Goal: Transaction & Acquisition: Purchase product/service

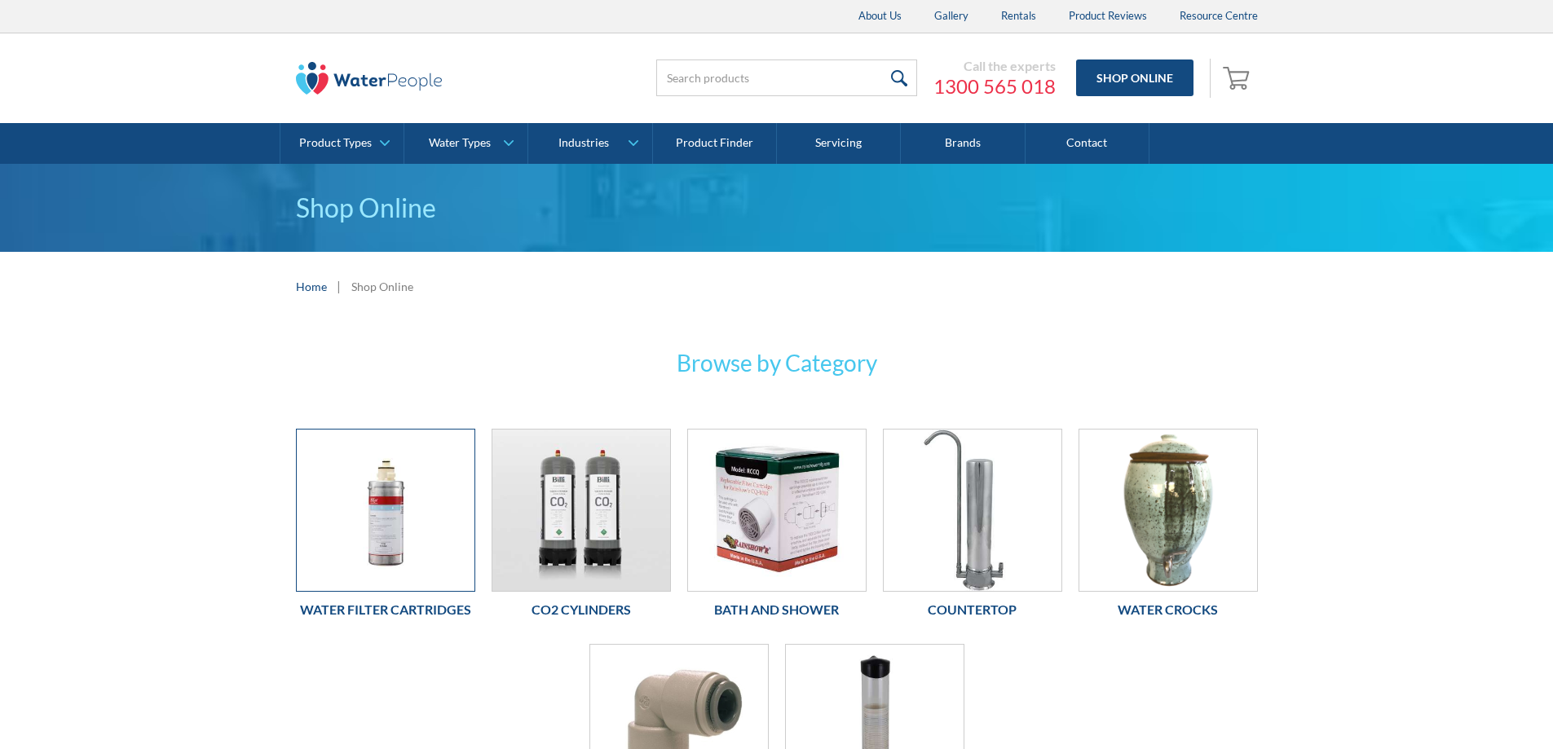
click at [349, 524] on img at bounding box center [386, 510] width 178 height 161
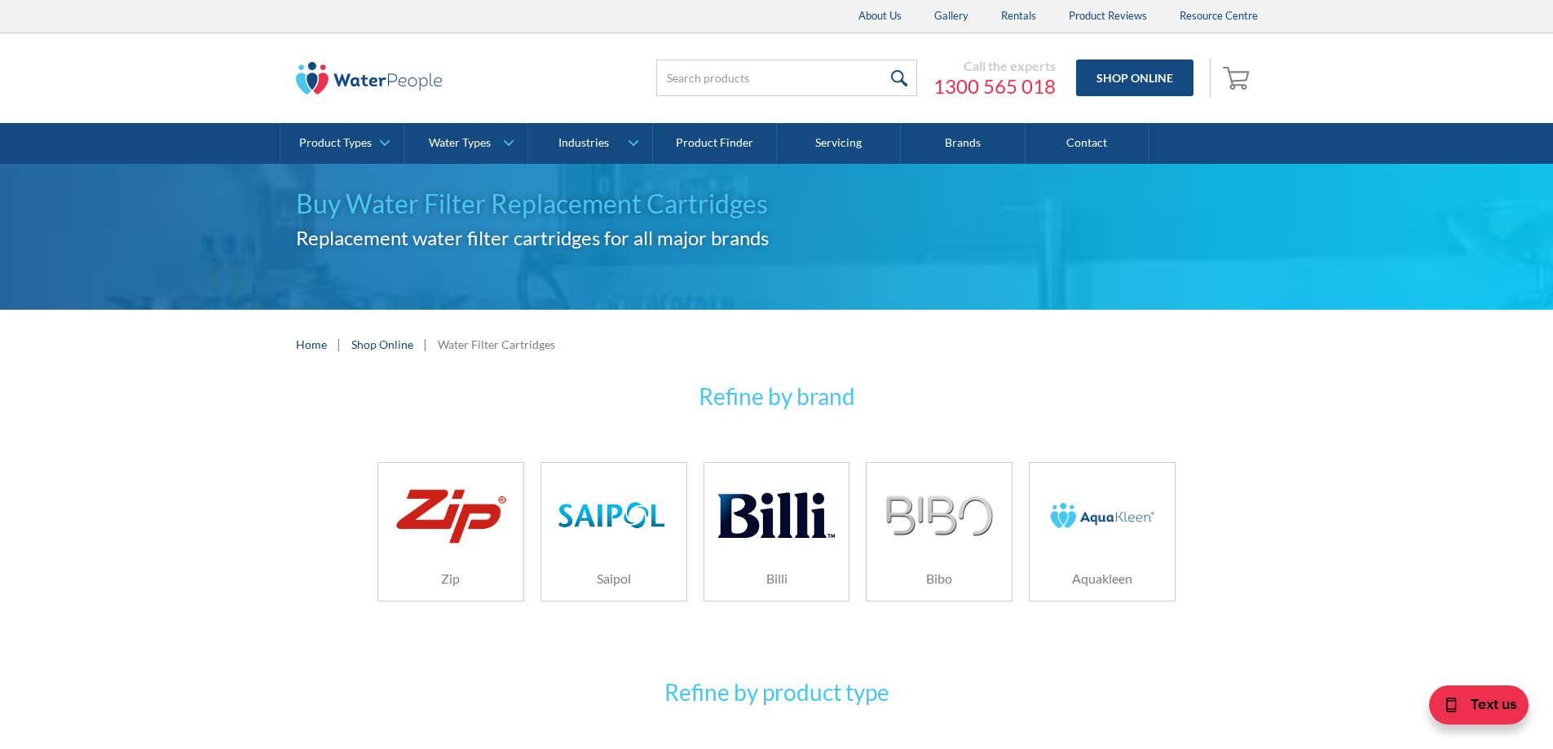
click at [1072, 528] on img at bounding box center [1103, 515] width 116 height 77
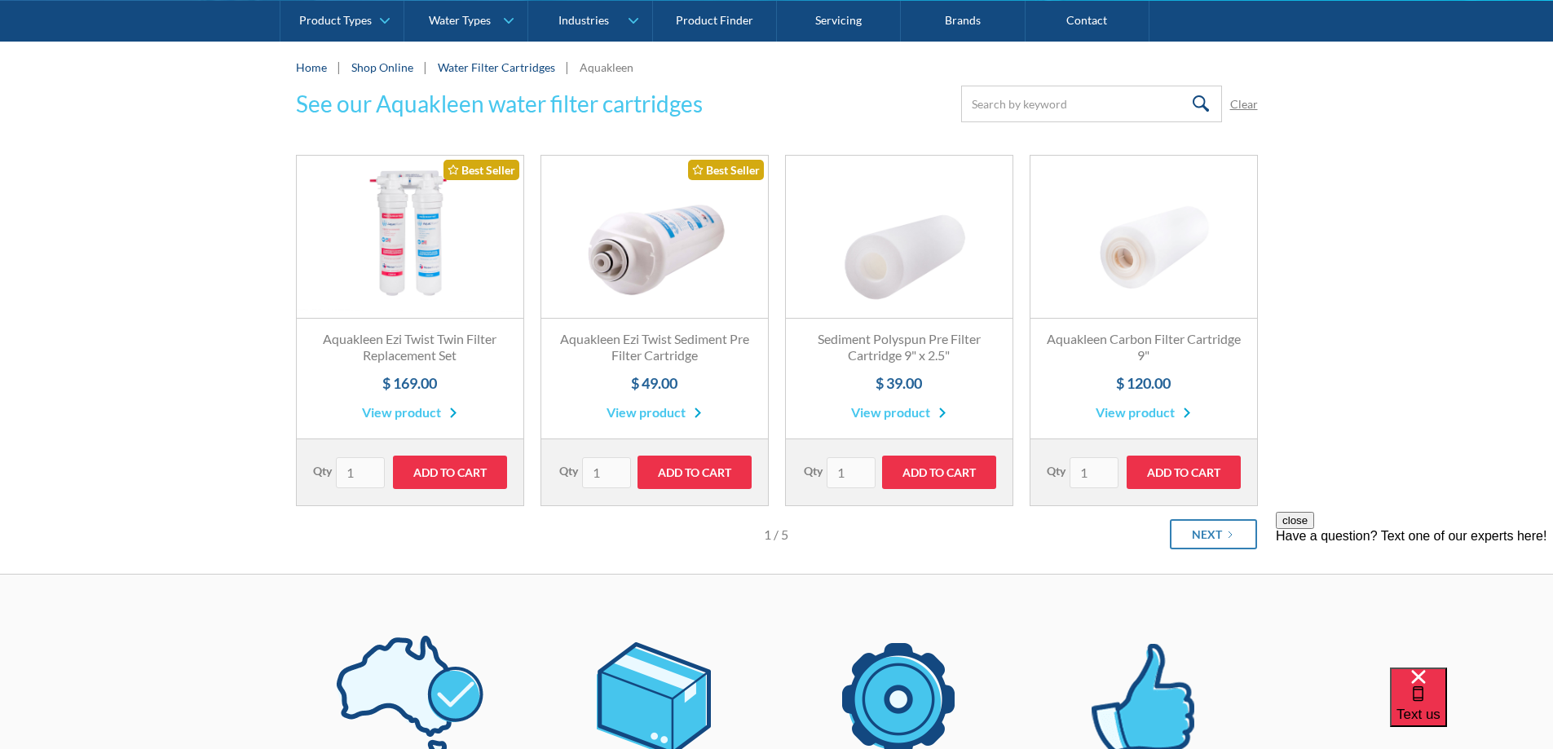
scroll to position [245, 0]
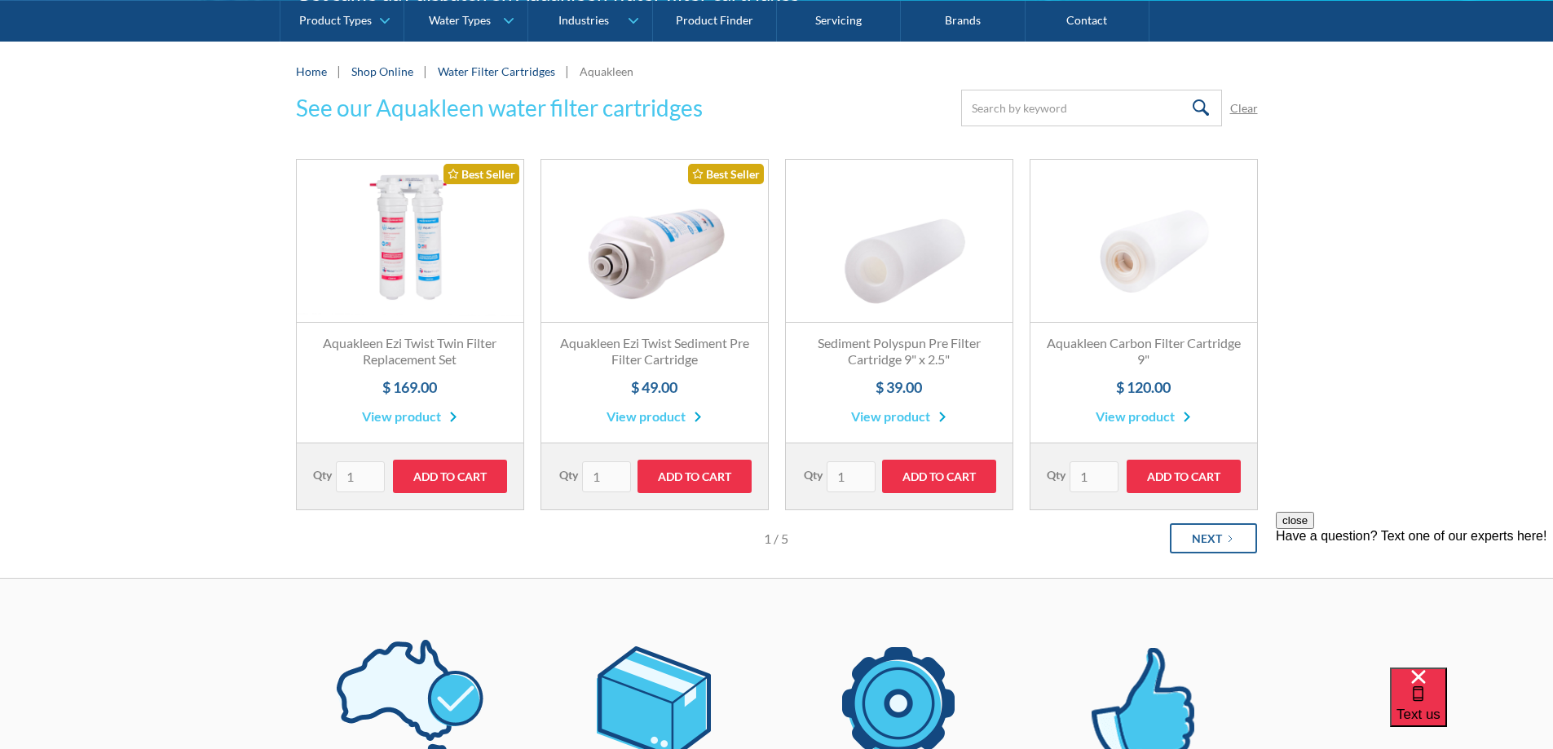
click at [1226, 540] on icon "Next Page" at bounding box center [1231, 539] width 10 height 10
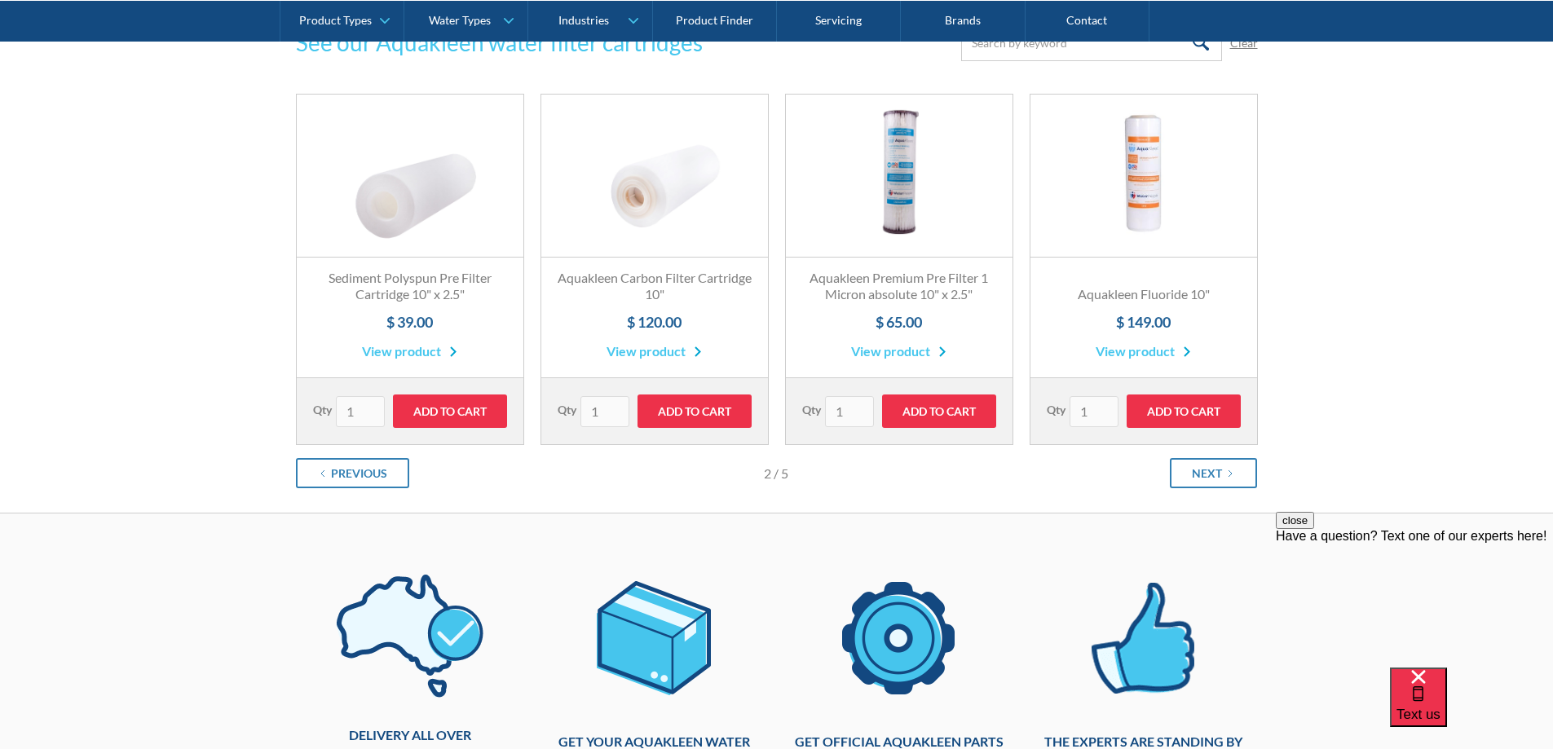
scroll to position [281, 0]
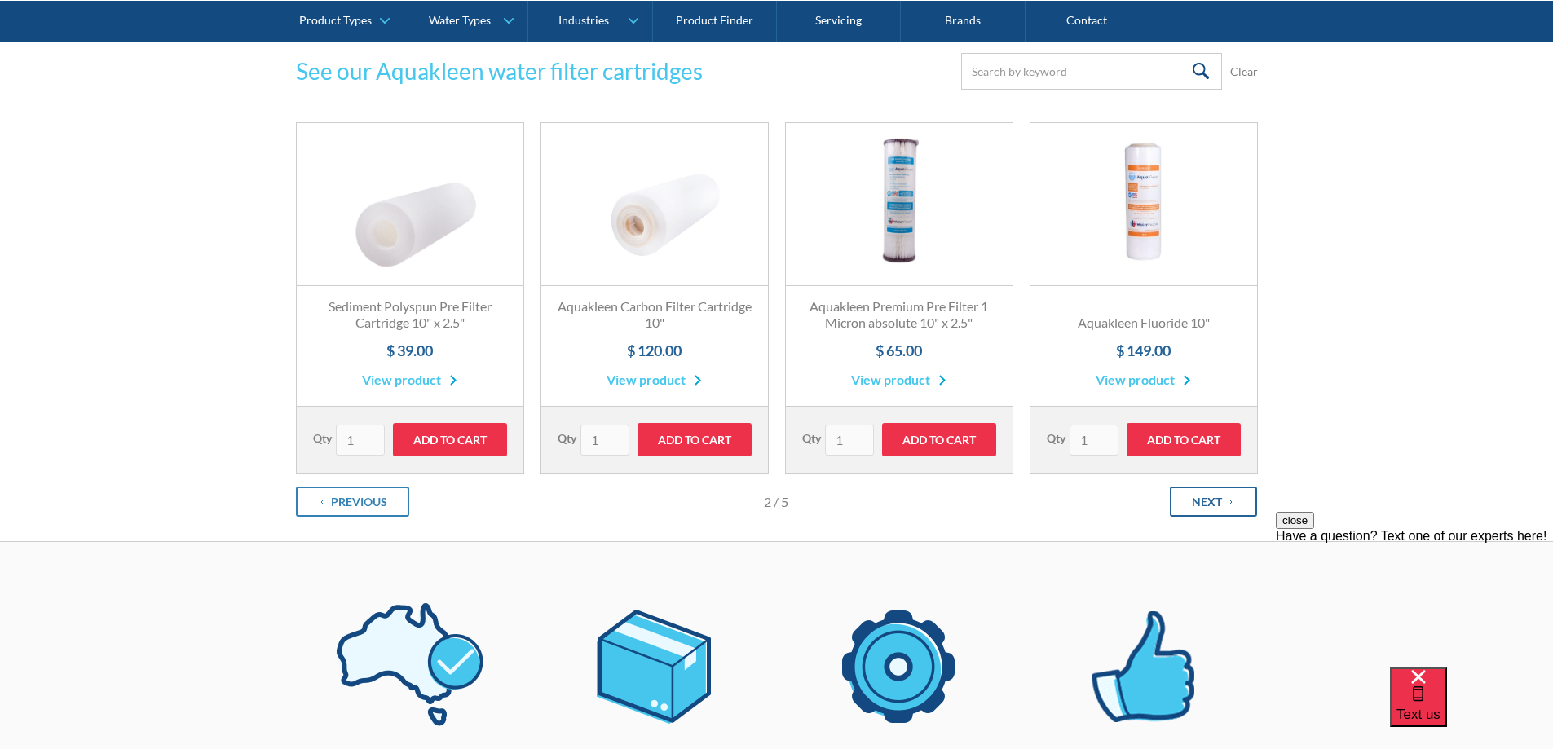
click at [1217, 501] on div "Next" at bounding box center [1207, 501] width 30 height 17
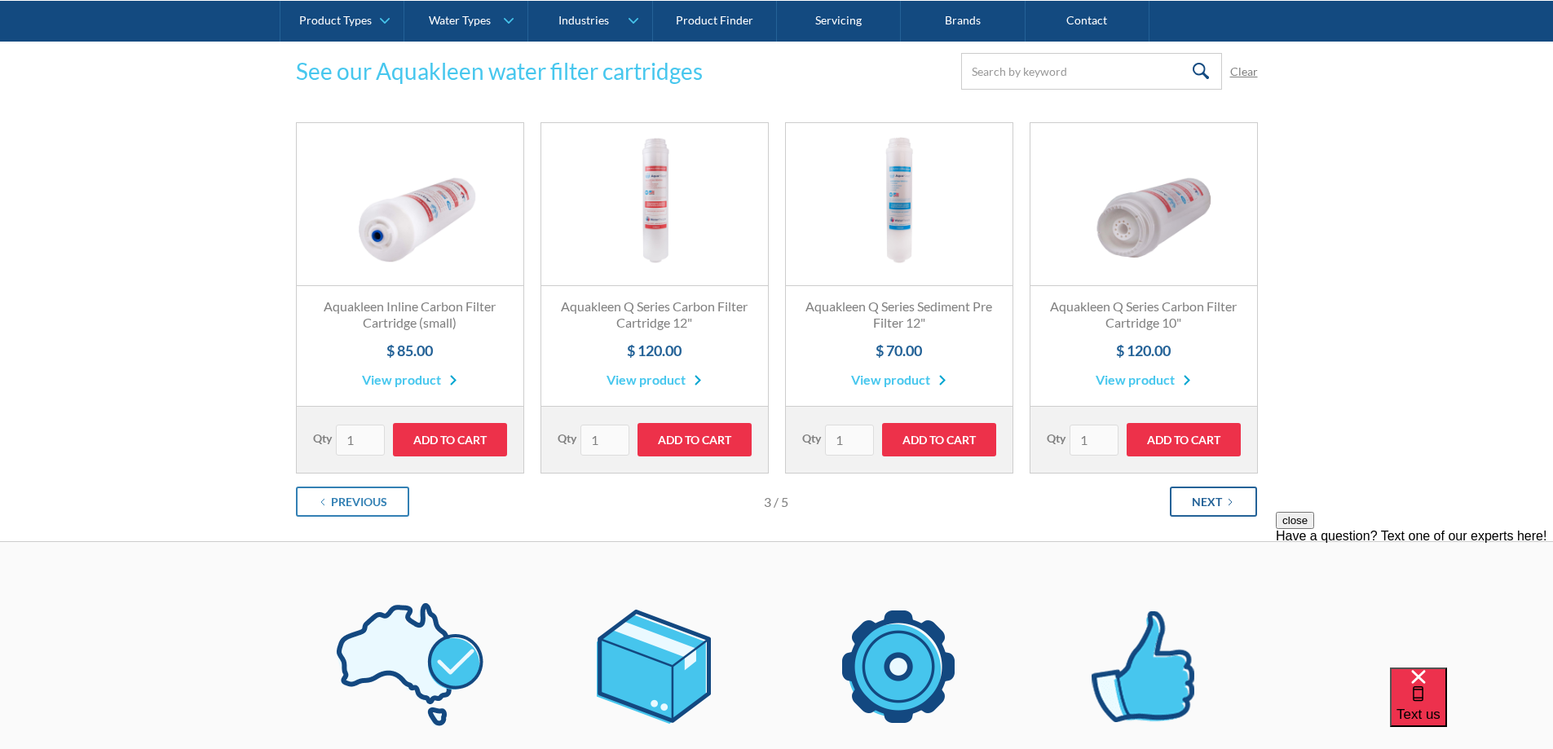
click at [1217, 501] on div "Next" at bounding box center [1207, 501] width 30 height 17
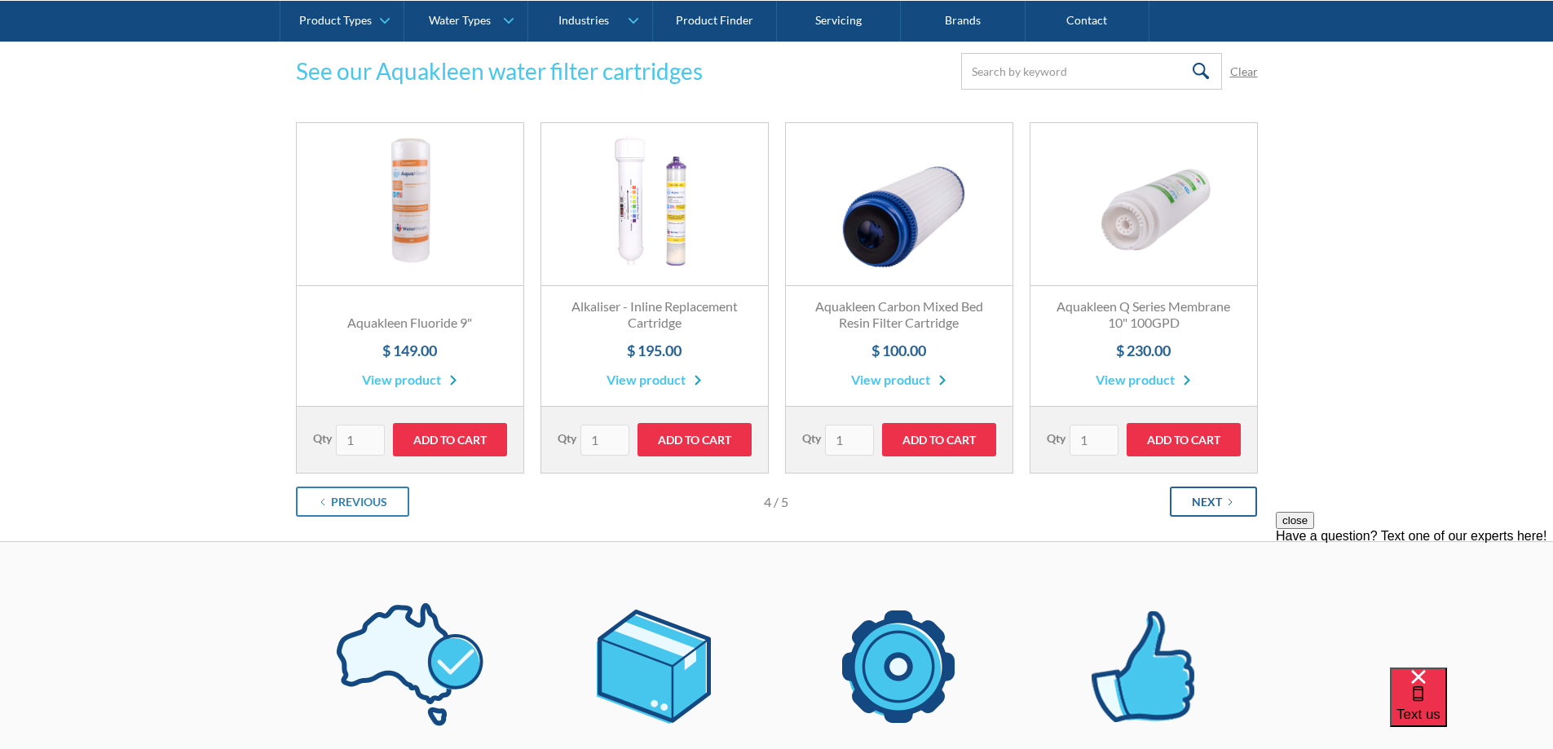
click at [1220, 502] on div "Next" at bounding box center [1207, 501] width 30 height 17
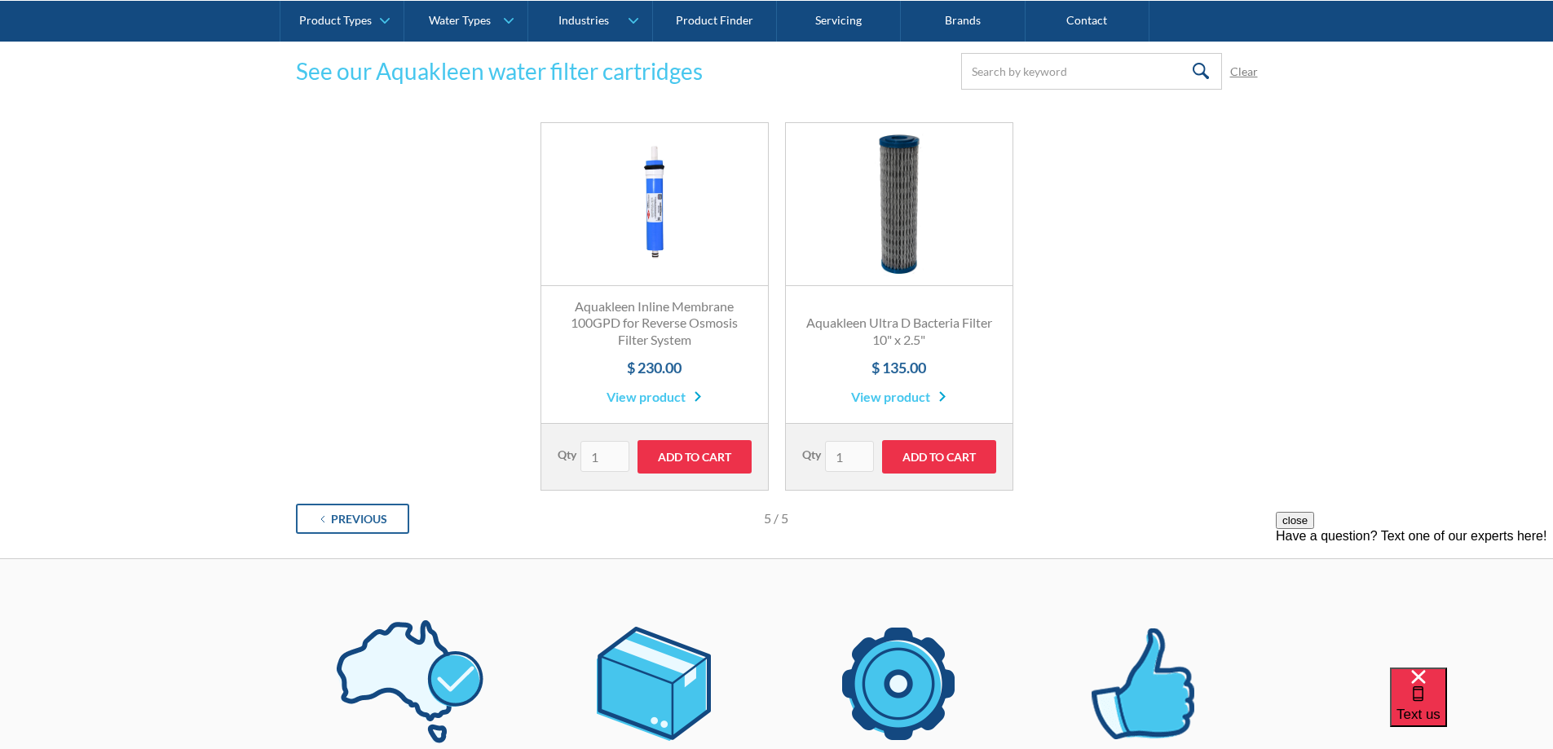
click at [369, 515] on div "Previous" at bounding box center [359, 518] width 56 height 17
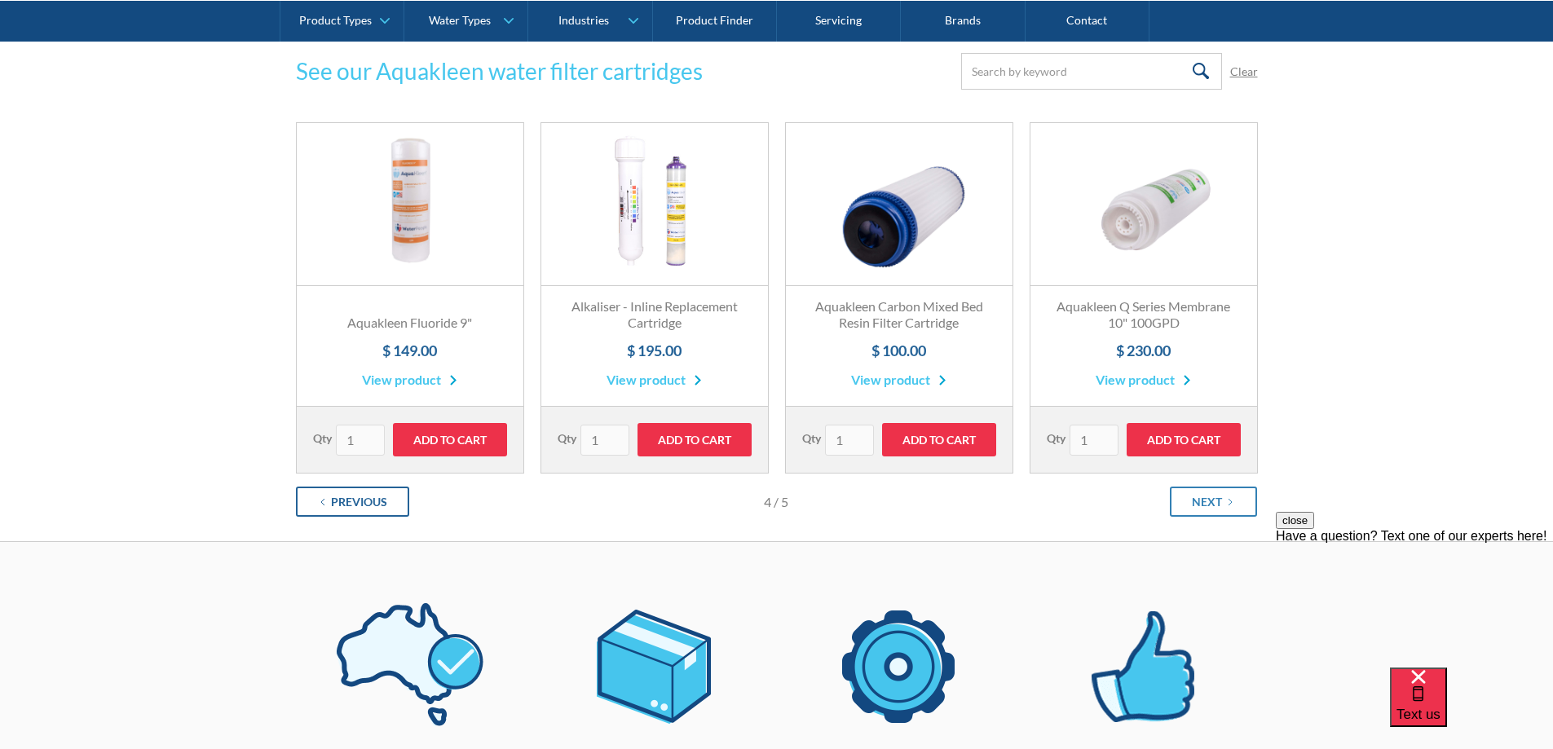
click at [340, 505] on div "Previous" at bounding box center [359, 501] width 56 height 17
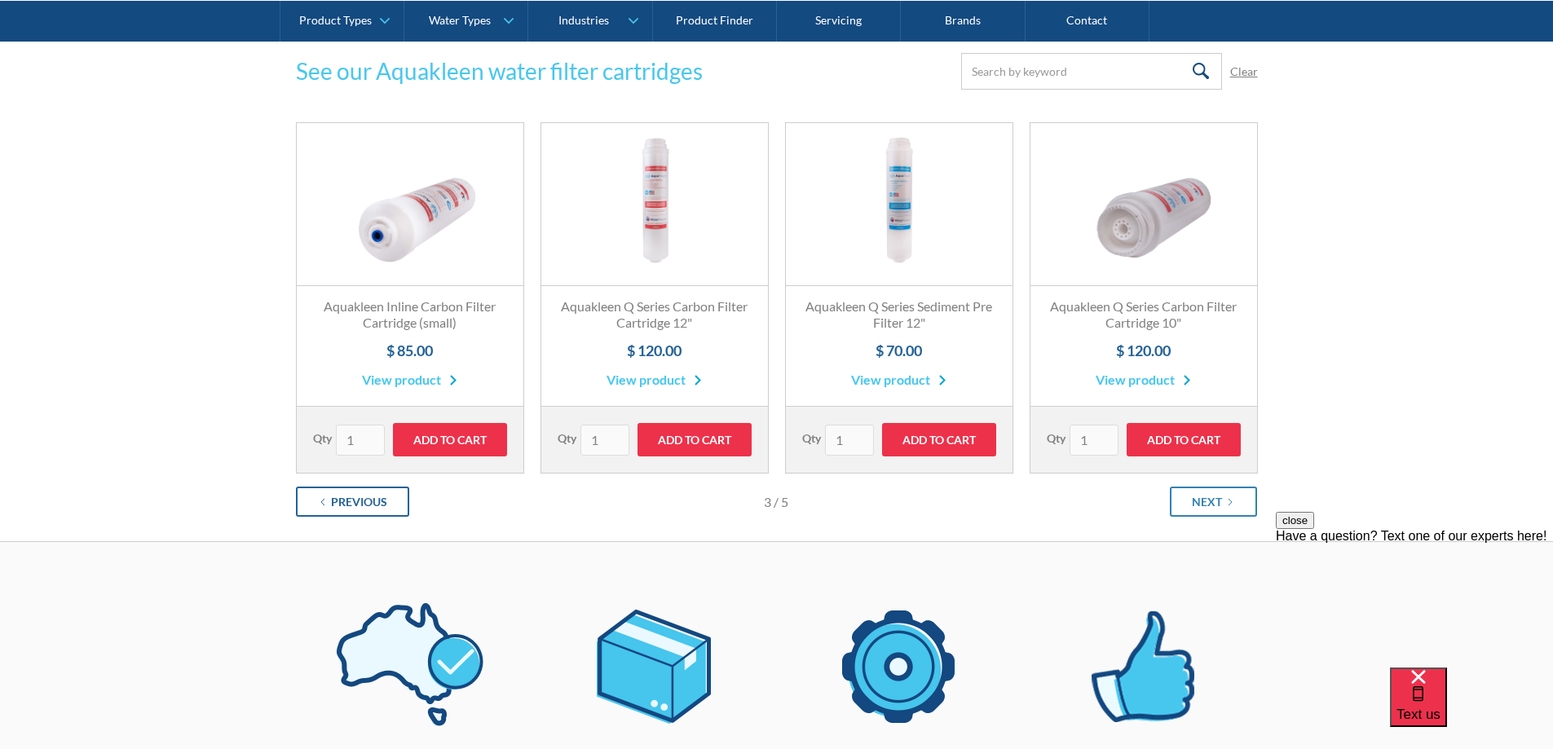
click at [363, 509] on div "Previous" at bounding box center [359, 501] width 56 height 17
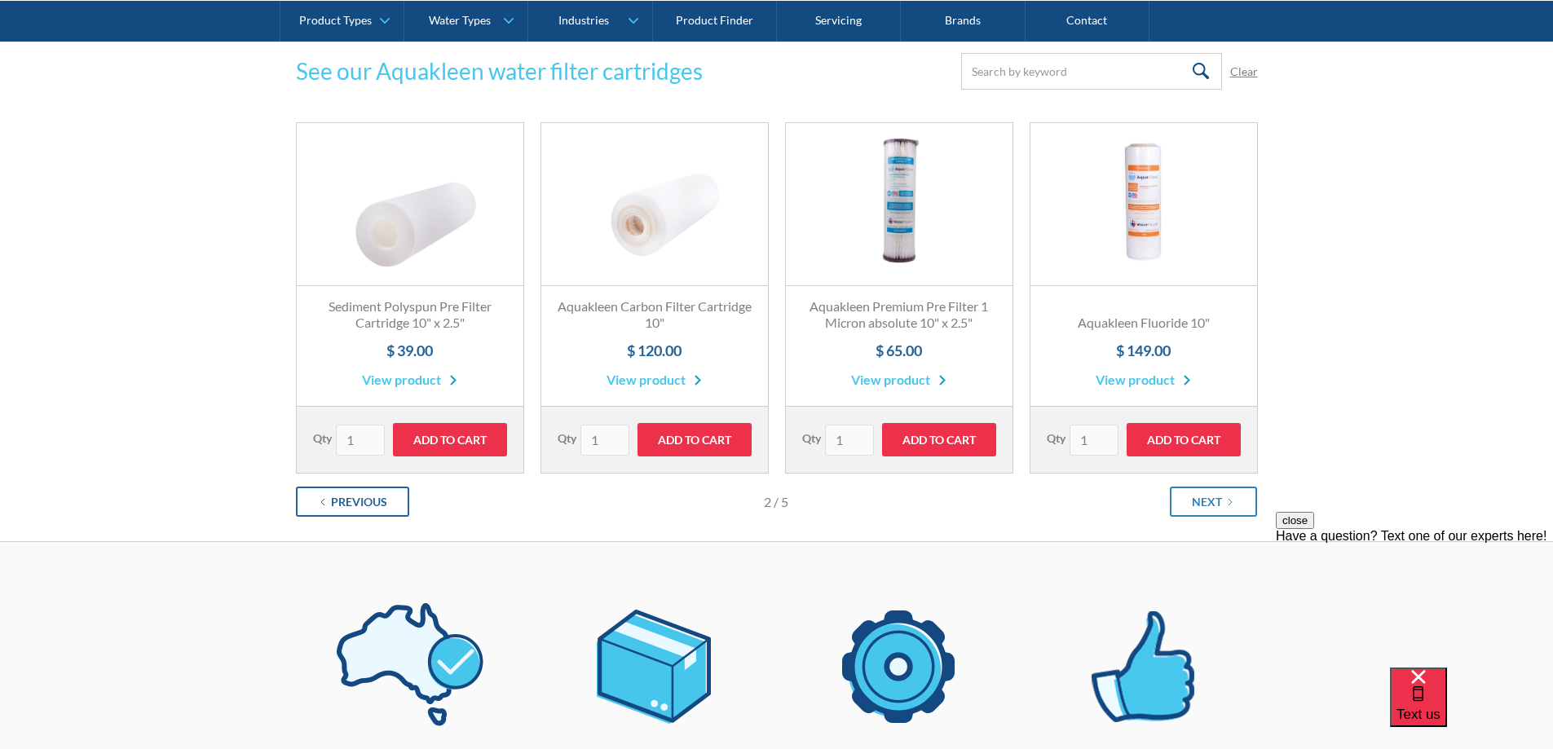
click at [347, 490] on link "Previous" at bounding box center [352, 502] width 113 height 30
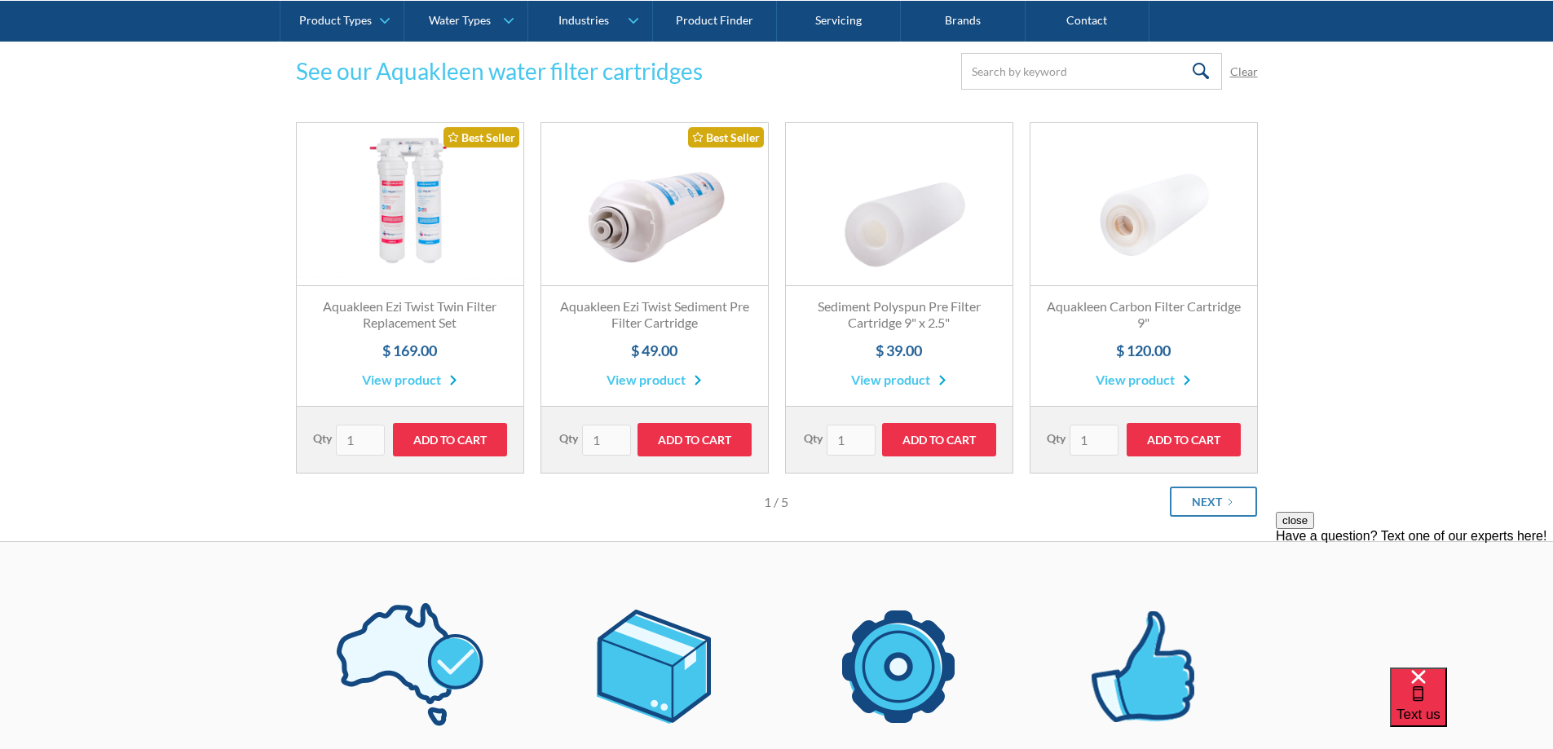
click at [659, 209] on link "Fits All Brands Best Seller" at bounding box center [654, 204] width 227 height 163
click at [1204, 496] on div "Next" at bounding box center [1207, 501] width 30 height 17
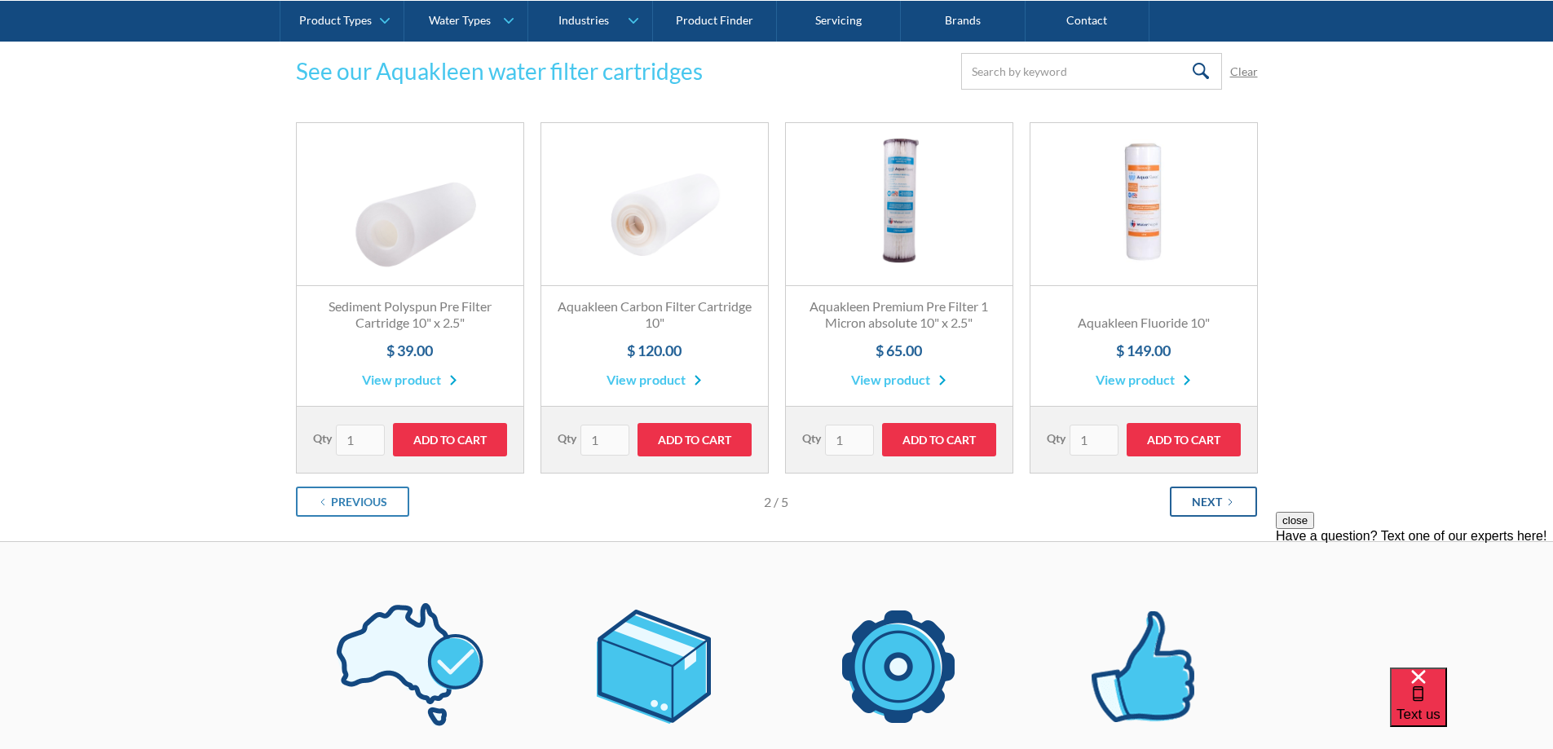
click at [1227, 507] on icon "Next Page" at bounding box center [1231, 502] width 10 height 10
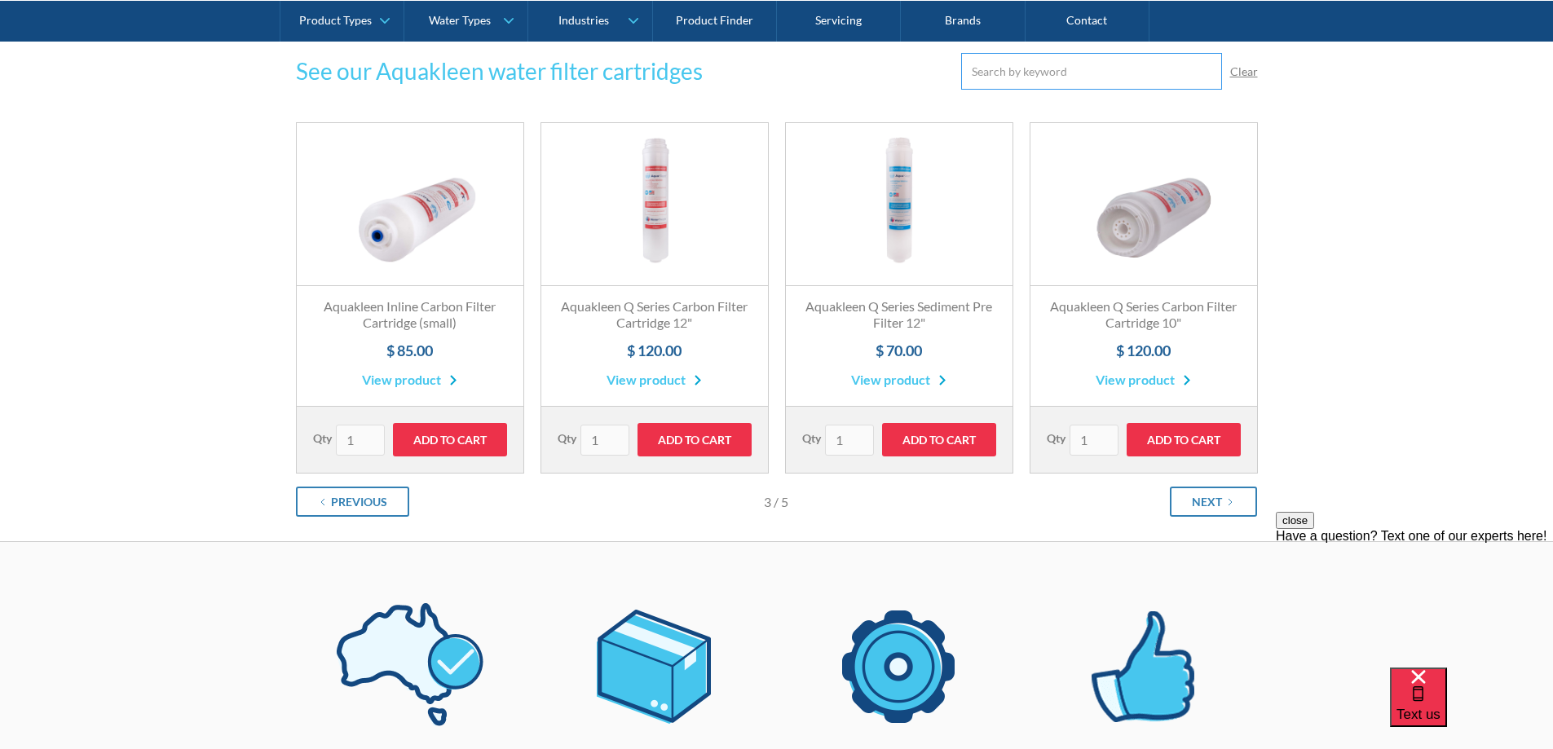
click at [1045, 82] on input "Email Form" at bounding box center [1091, 71] width 261 height 37
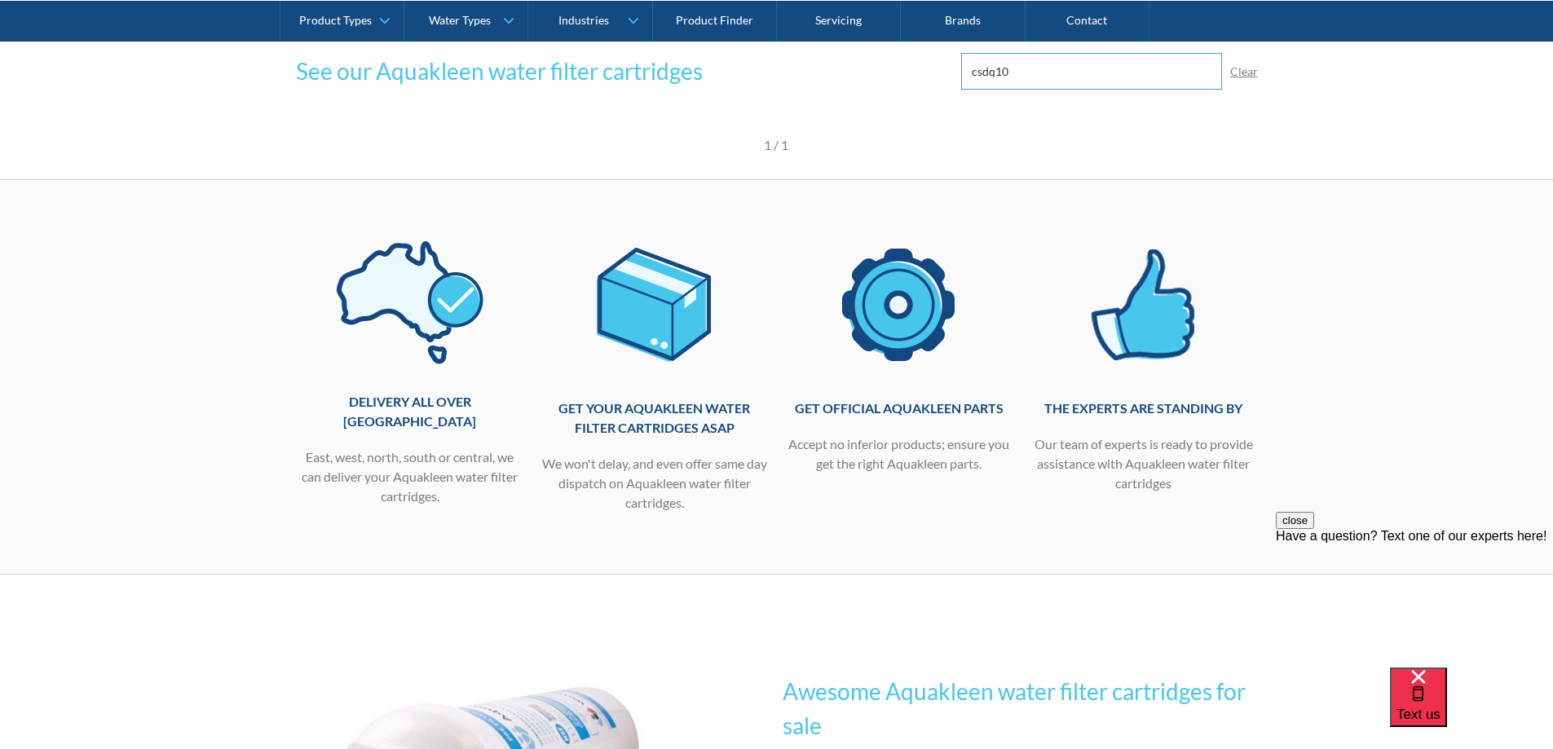
type input "csdq10"
click input "Submit" at bounding box center [0, 0] width 0 height 0
click at [1049, 87] on input "csdq10" at bounding box center [1091, 71] width 261 height 37
click input "Submit" at bounding box center [0, 0] width 0 height 0
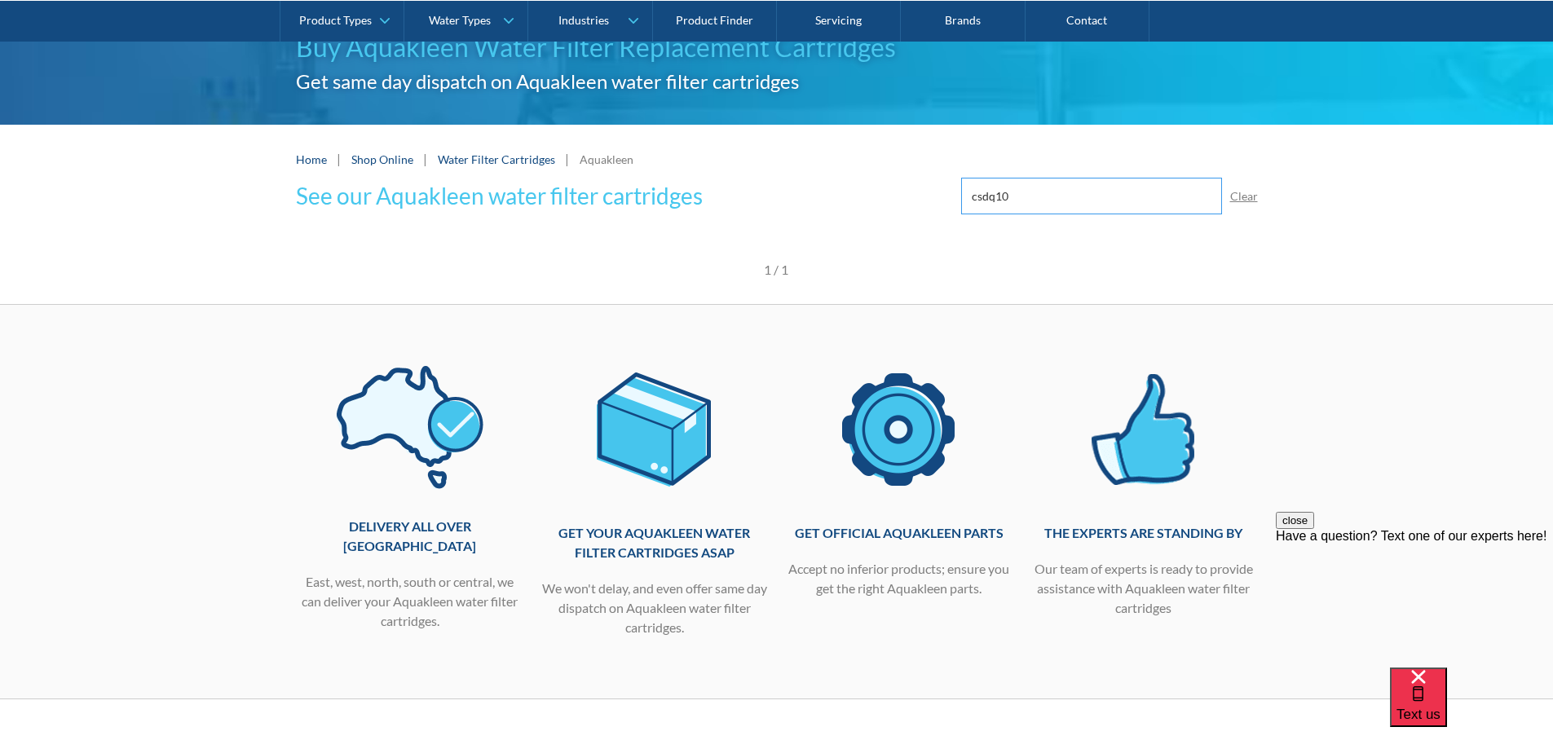
scroll to position [163, 0]
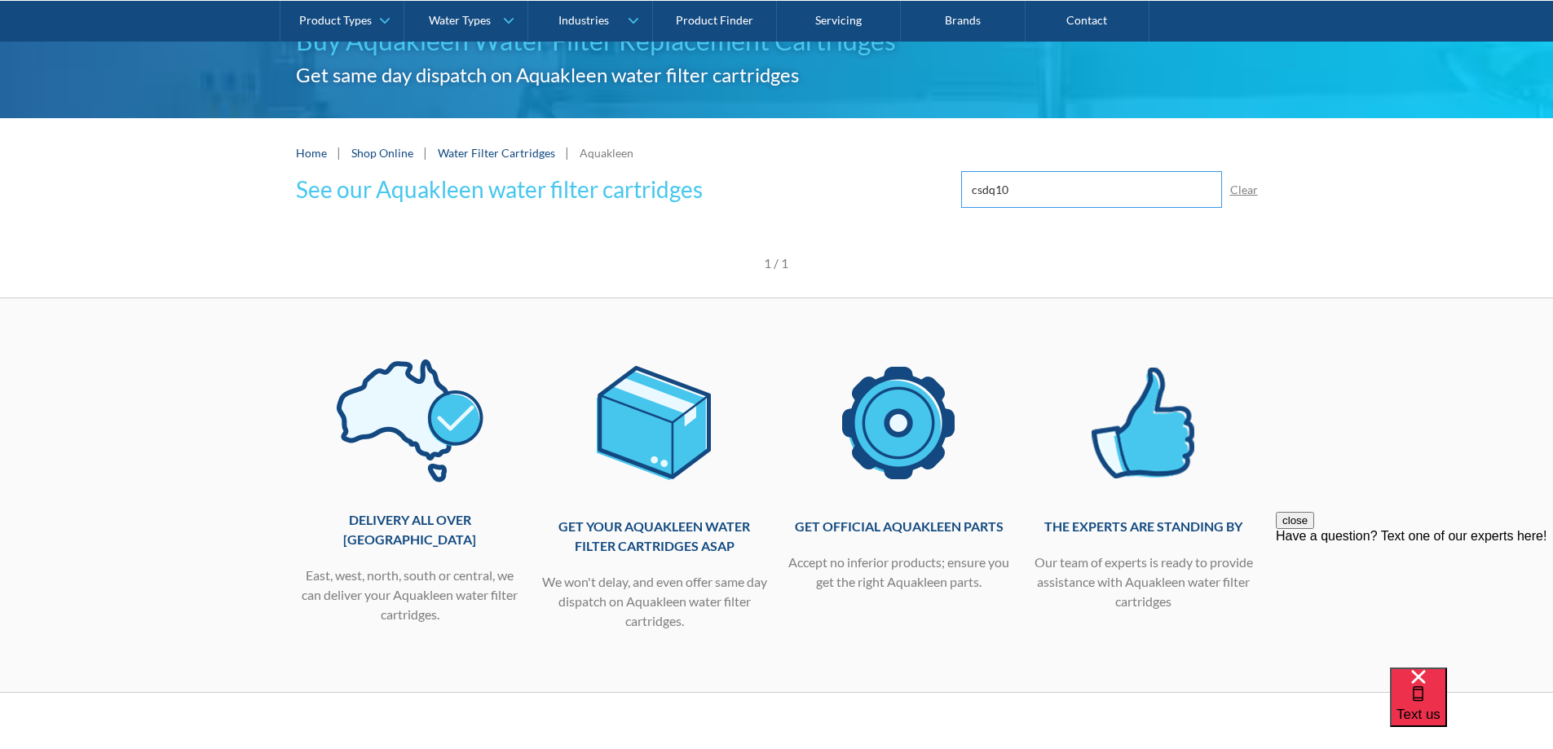
drag, startPoint x: 1026, startPoint y: 190, endPoint x: 843, endPoint y: 186, distance: 182.7
click at [843, 186] on div "See our Aquakleen water filter cartridges Submit csdq10 Clear Thank you! Your s…" at bounding box center [777, 189] width 962 height 37
